Goal: Task Accomplishment & Management: Use online tool/utility

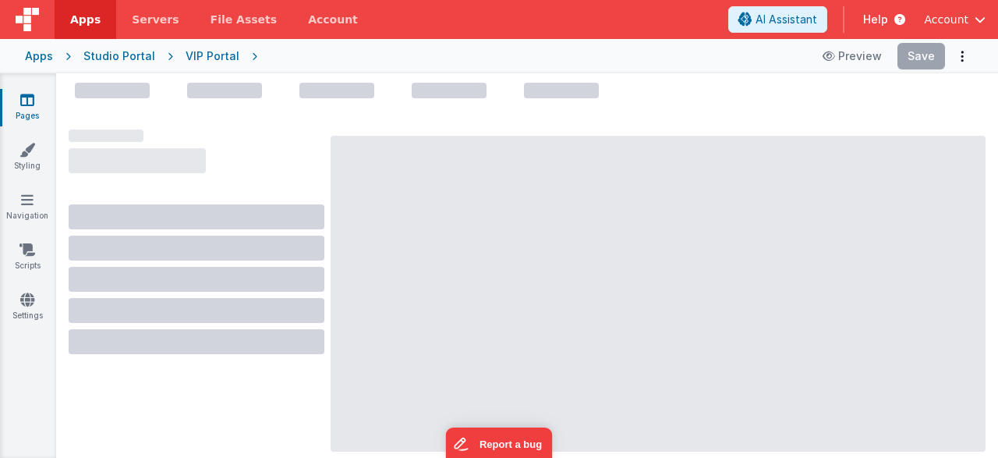
click at [113, 55] on div "Studio Portal" at bounding box center [119, 56] width 72 height 16
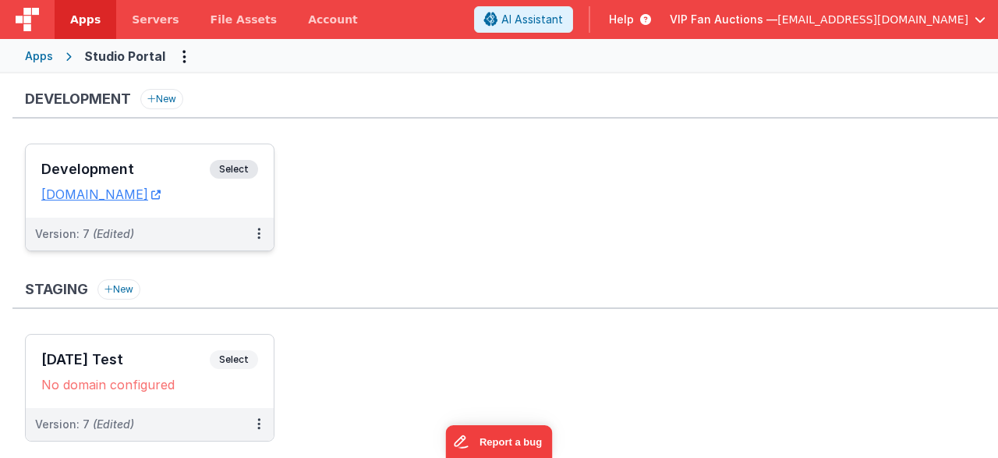
click at [140, 157] on div "Development Select URLs [DOMAIN_NAME]" at bounding box center [150, 180] width 248 height 73
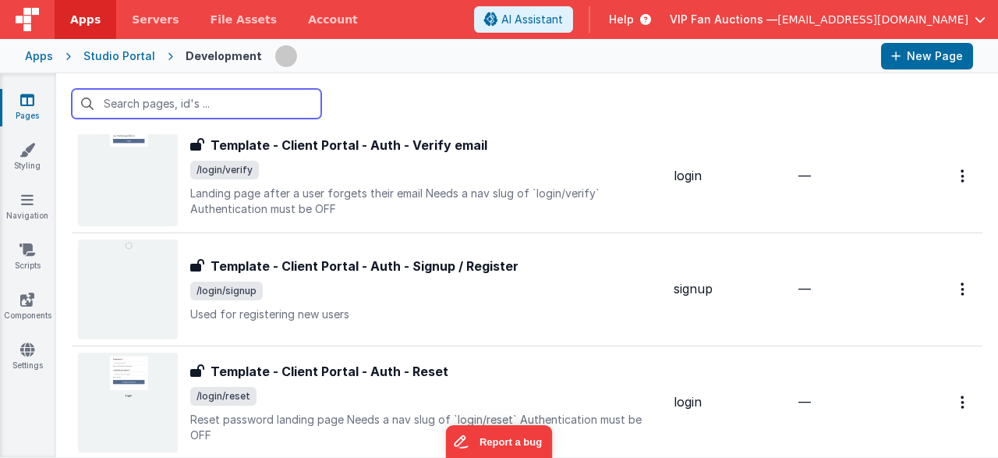
scroll to position [1517, 0]
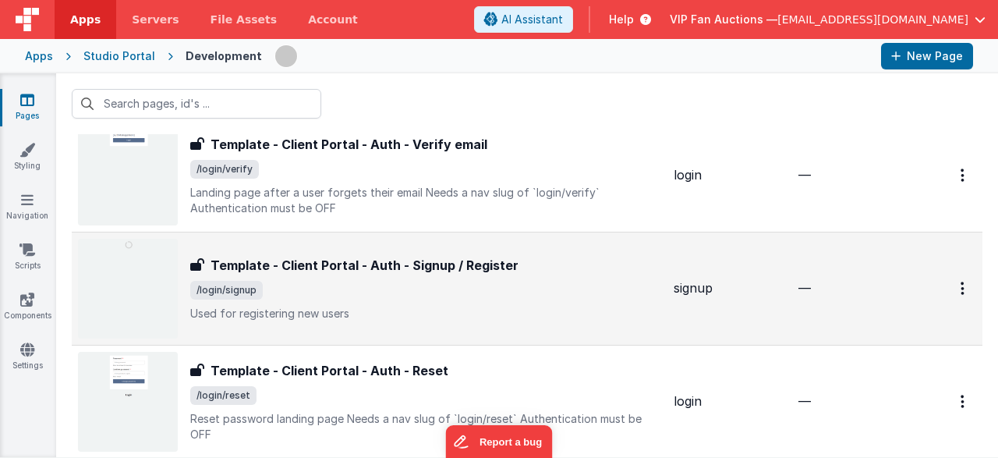
click at [402, 266] on h3 "Template - Client Portal - Auth - Signup / Register" at bounding box center [365, 265] width 308 height 19
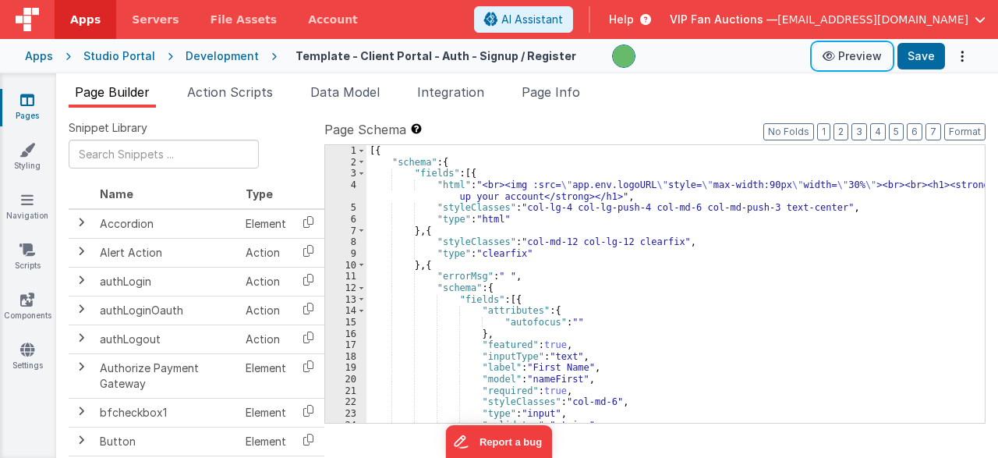
click at [857, 57] on button "Preview" at bounding box center [852, 56] width 78 height 25
